Goal: Task Accomplishment & Management: Use online tool/utility

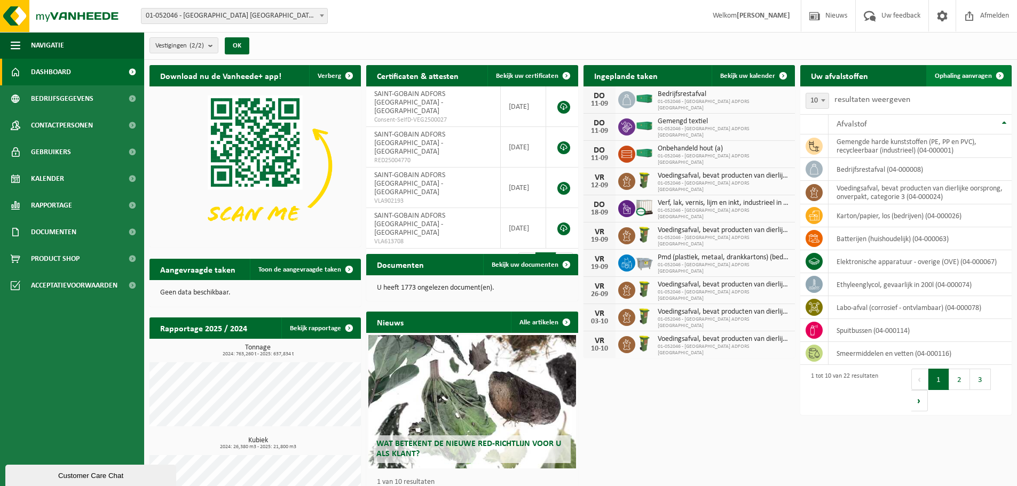
click at [956, 77] on span "Ophaling aanvragen" at bounding box center [963, 76] width 57 height 7
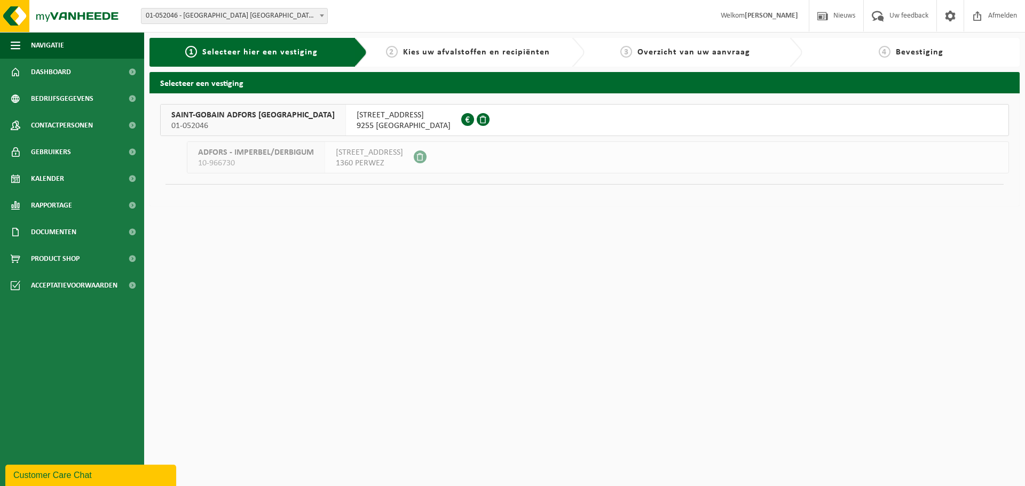
drag, startPoint x: 246, startPoint y: 115, endPoint x: 355, endPoint y: 115, distance: 109.4
click at [246, 114] on span "SAINT-GOBAIN ADFORS BELGIUM" at bounding box center [252, 115] width 163 height 11
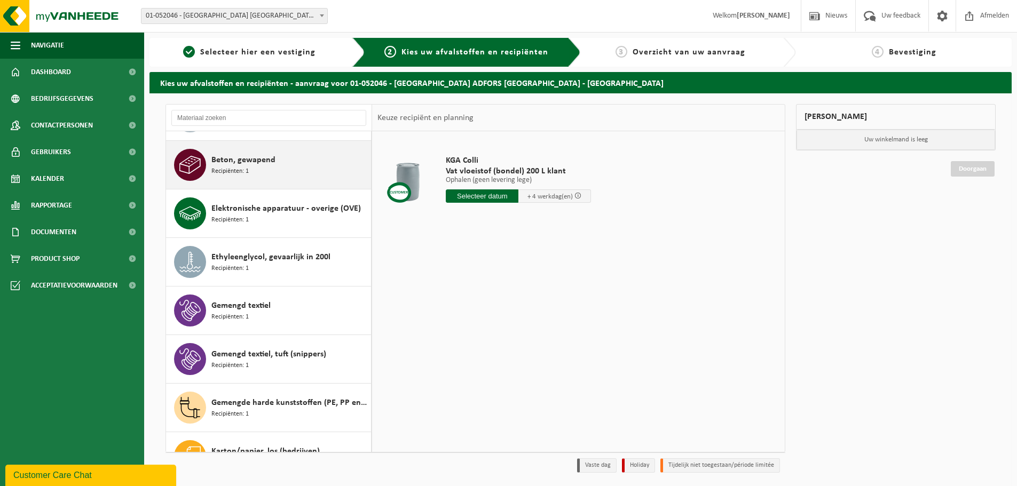
scroll to position [213, 0]
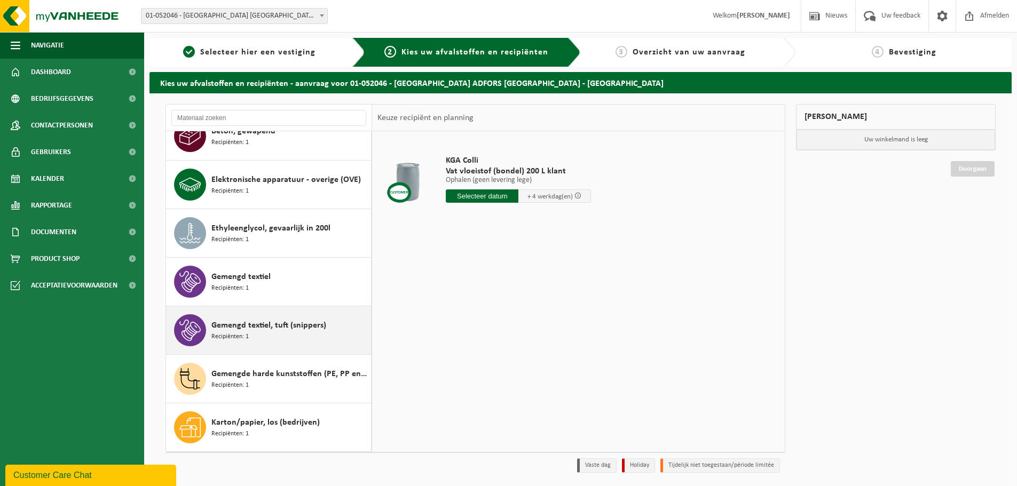
click at [283, 334] on div "Gemengd textiel, tuft (snippers) Recipiënten: 1" at bounding box center [289, 330] width 157 height 32
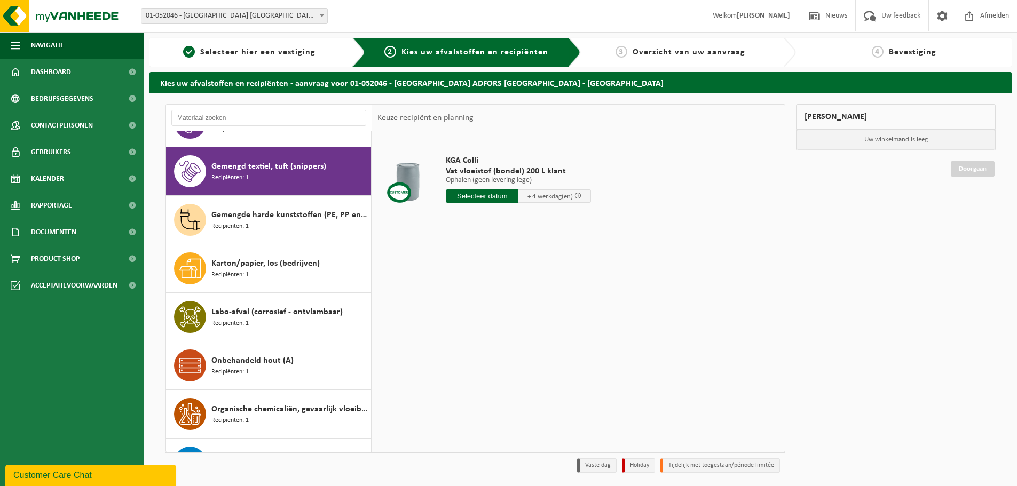
scroll to position [389, 0]
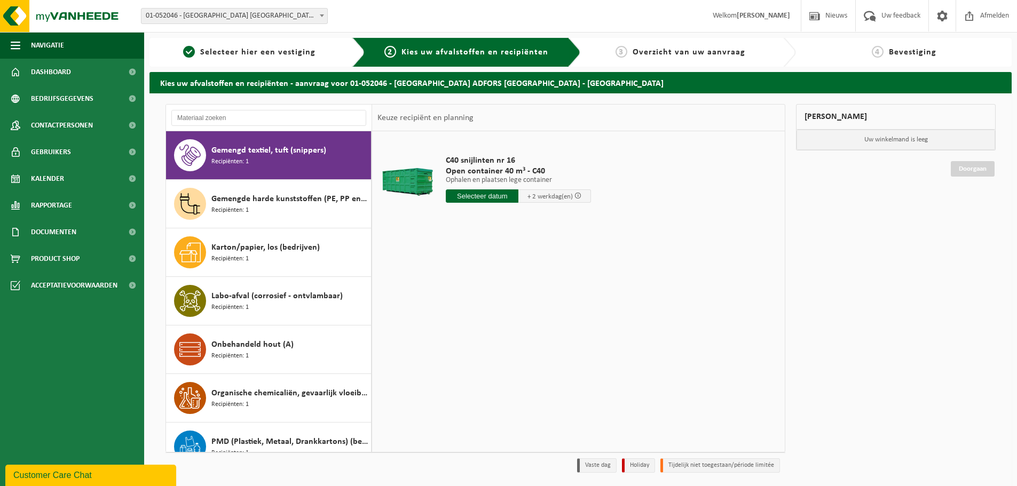
click at [465, 190] on input "text" at bounding box center [482, 195] width 73 height 13
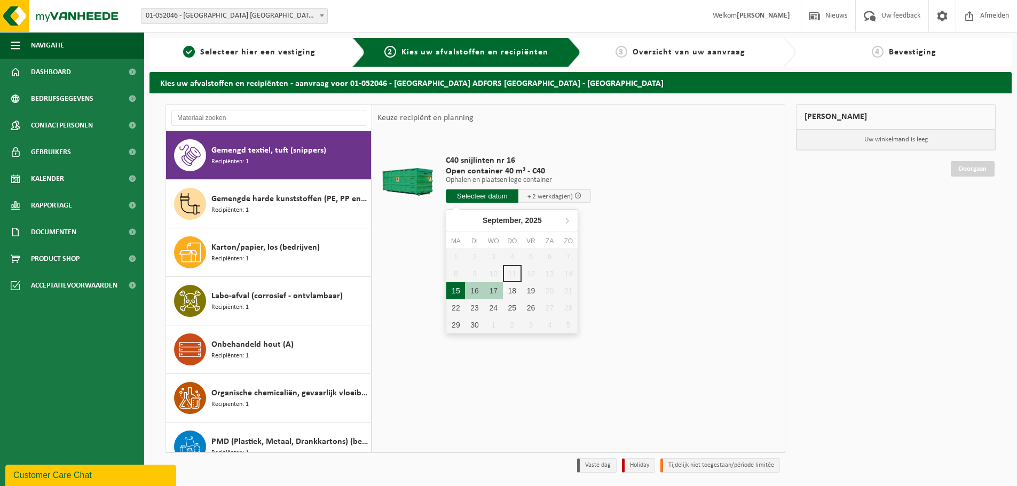
click at [454, 292] on div "15" at bounding box center [455, 290] width 19 height 17
type input "Van 2025-09-15"
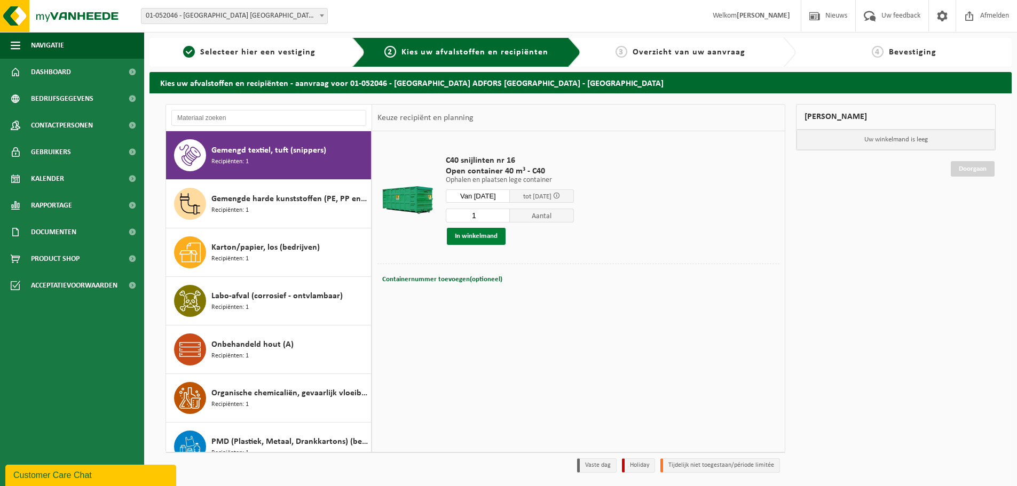
click at [473, 237] on button "In winkelmand" at bounding box center [476, 236] width 59 height 17
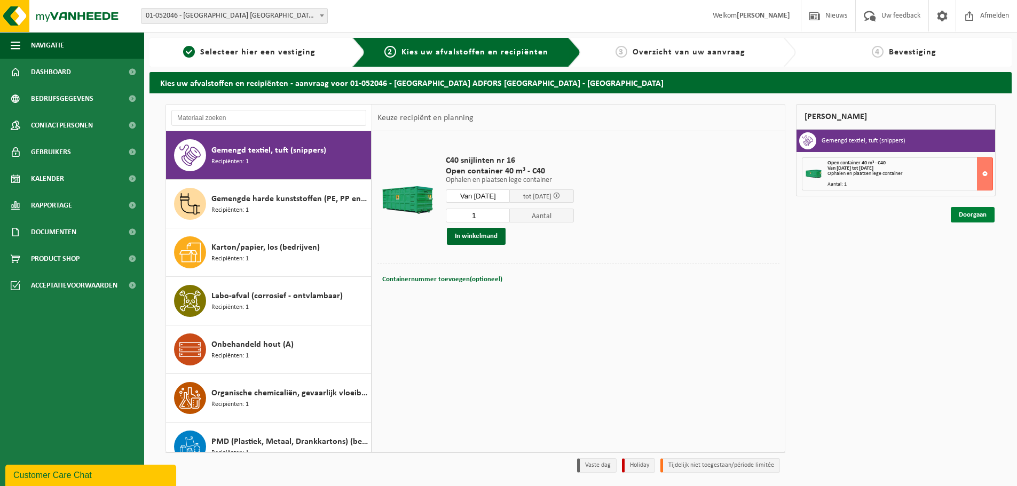
click at [974, 213] on link "Doorgaan" at bounding box center [973, 214] width 44 height 15
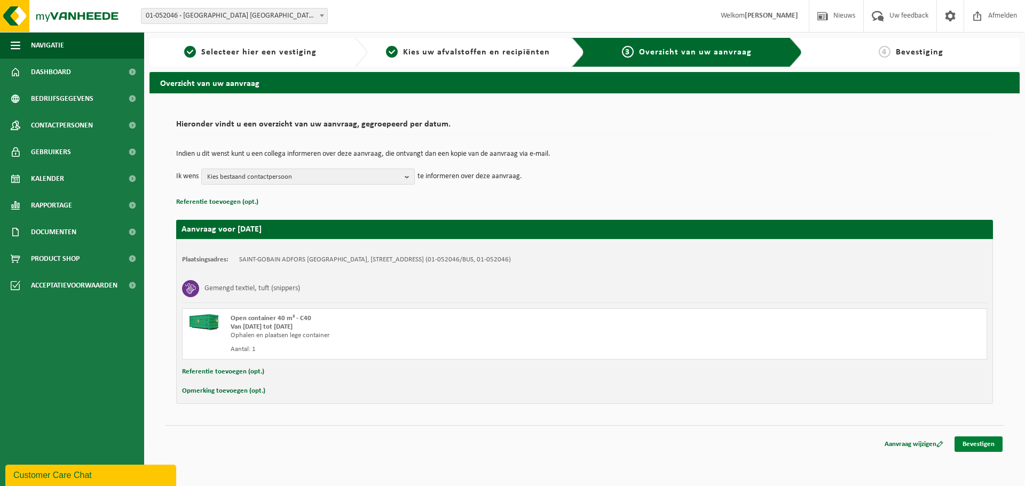
click at [985, 445] on link "Bevestigen" at bounding box center [978, 444] width 48 height 15
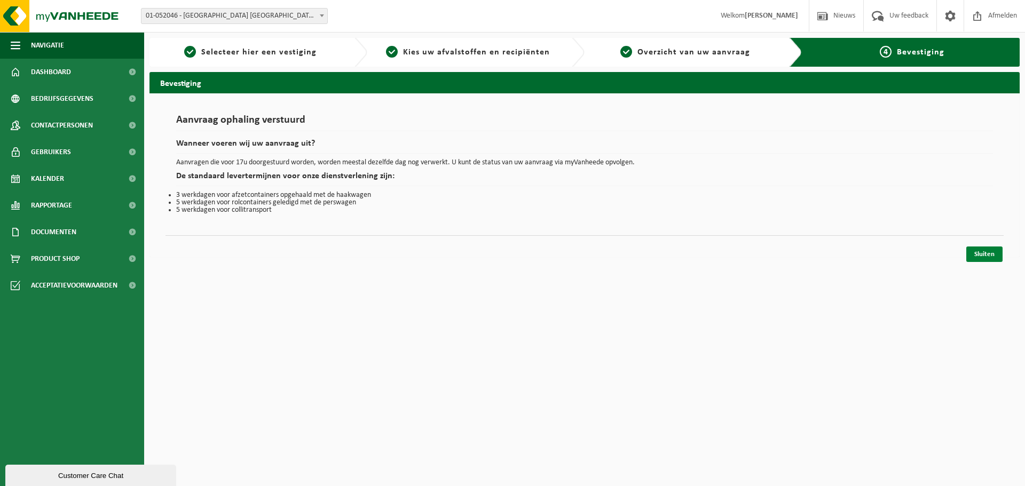
click at [984, 251] on link "Sluiten" at bounding box center [984, 254] width 36 height 15
